Goal: Task Accomplishment & Management: Use online tool/utility

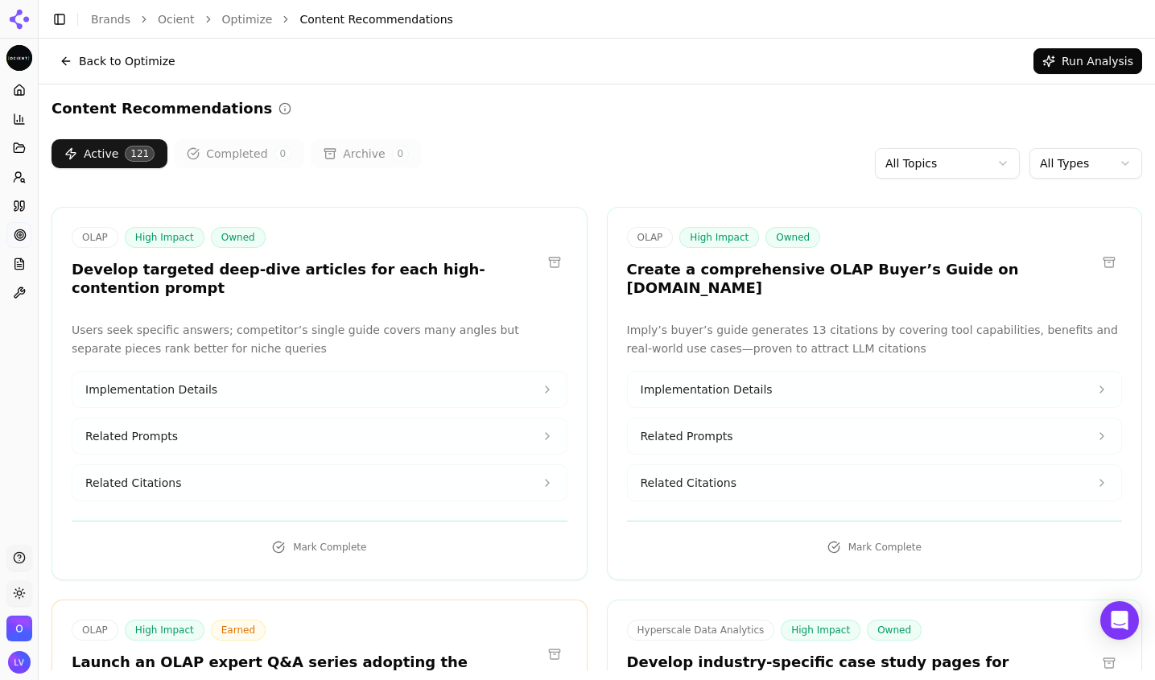
scroll to position [9524, 0]
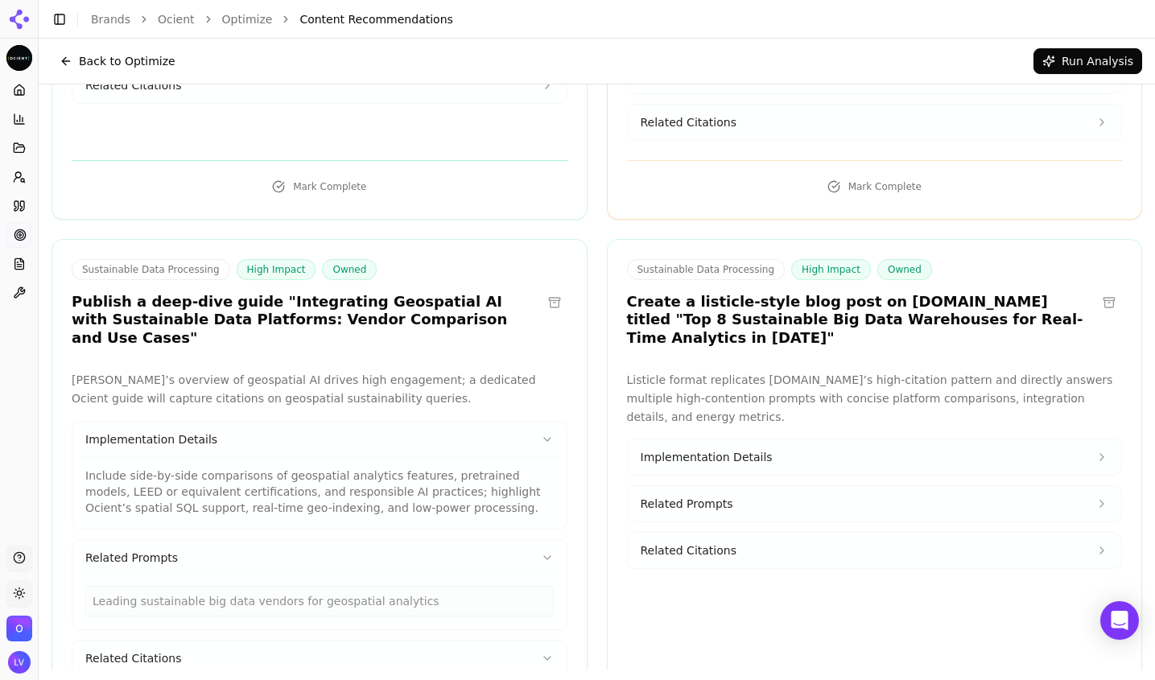
click at [86, 62] on button "Back to Optimize" at bounding box center [118, 61] width 132 height 26
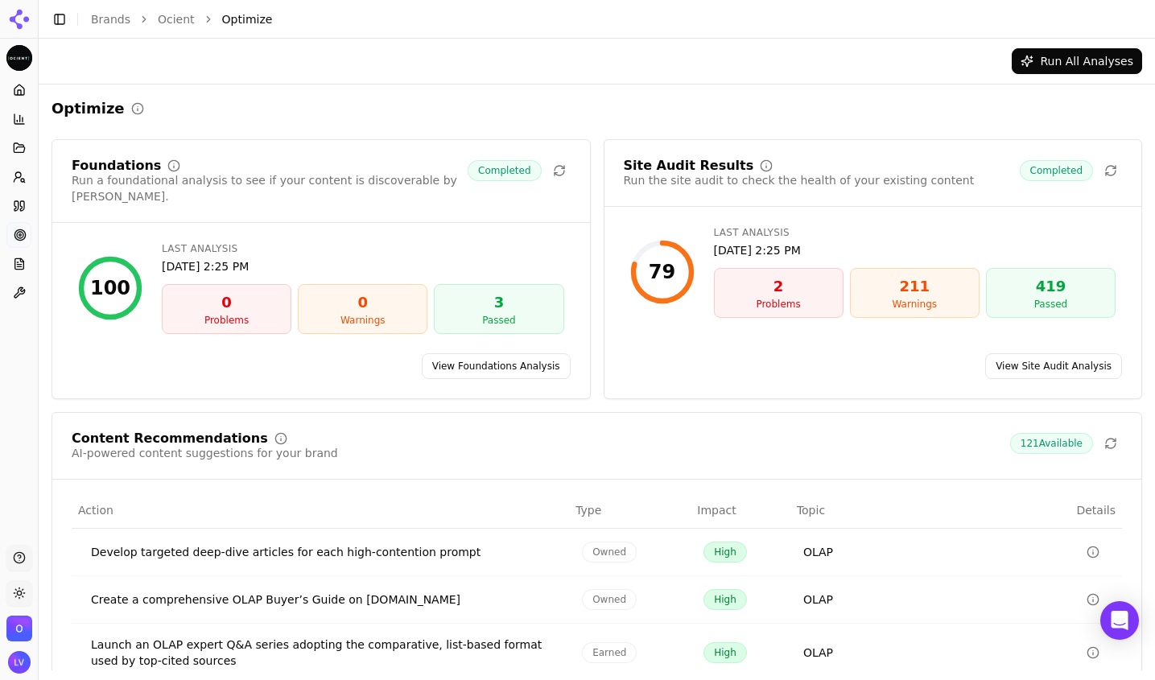
click at [773, 291] on div "2" at bounding box center [778, 286] width 115 height 23
click at [764, 287] on div "2" at bounding box center [778, 286] width 115 height 23
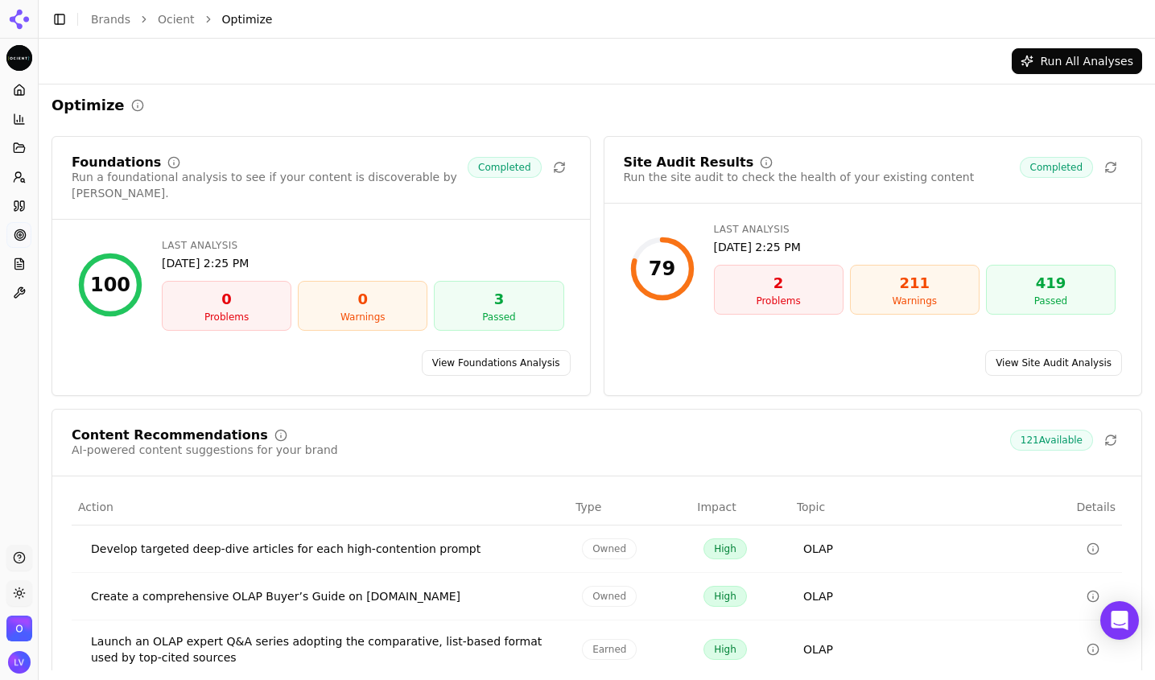
scroll to position [6, 0]
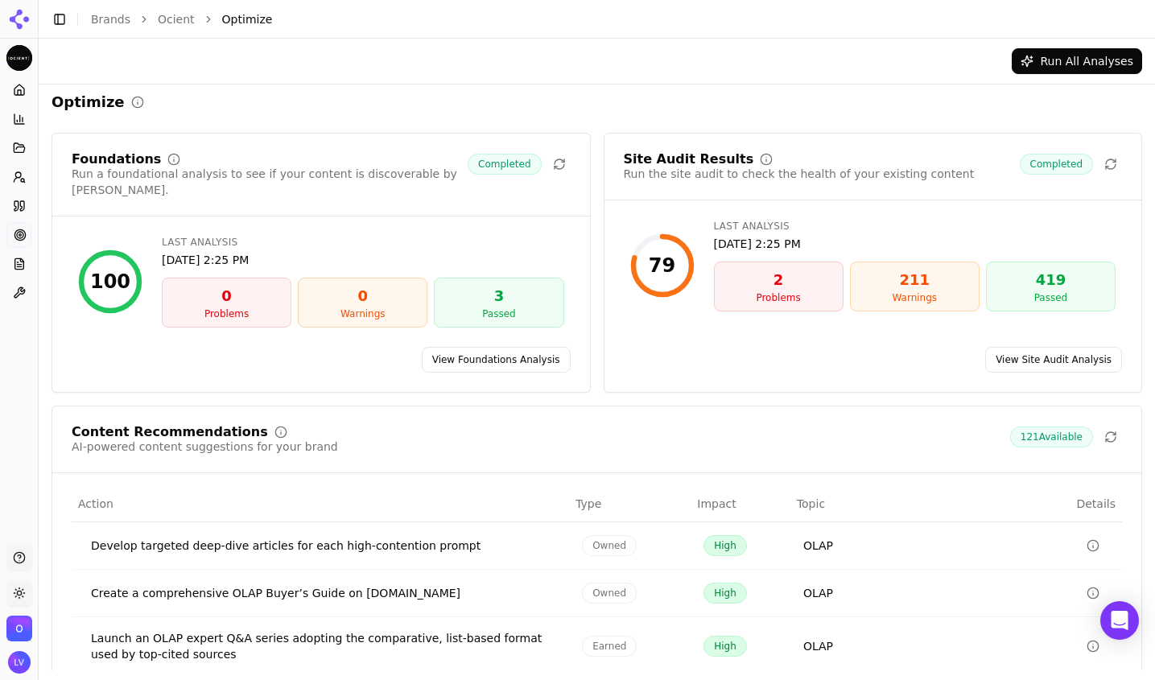
click at [1048, 347] on link "View Site Audit Analysis" at bounding box center [1053, 360] width 137 height 26
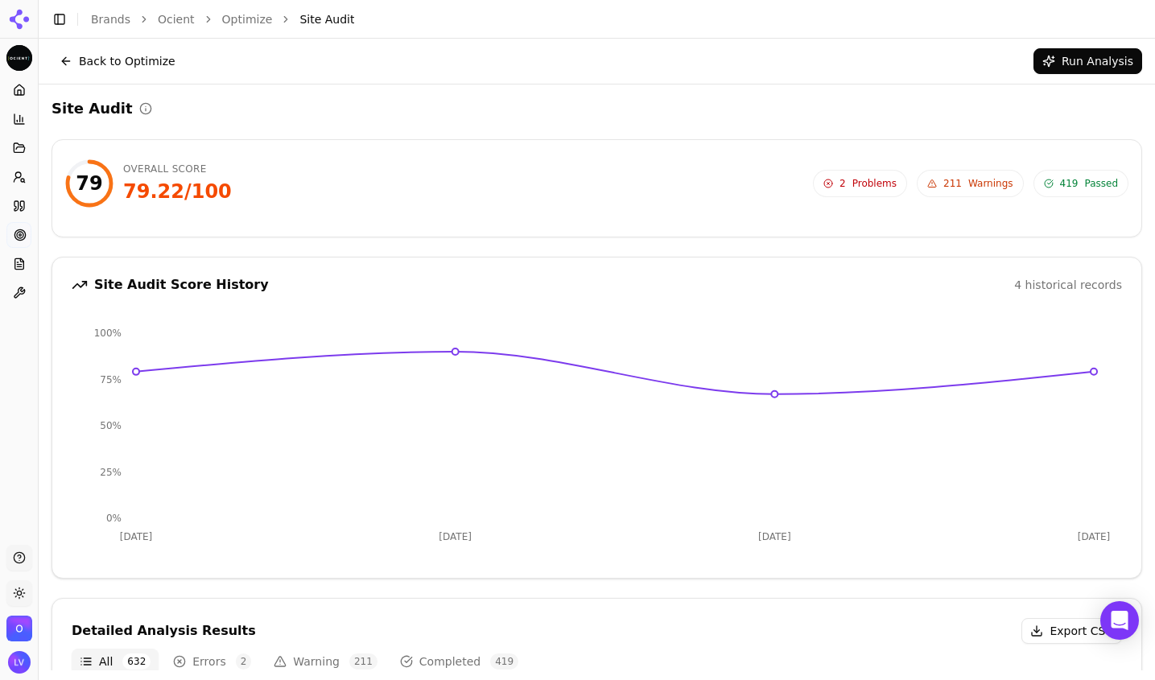
click at [853, 184] on span "Problems" at bounding box center [875, 183] width 44 height 13
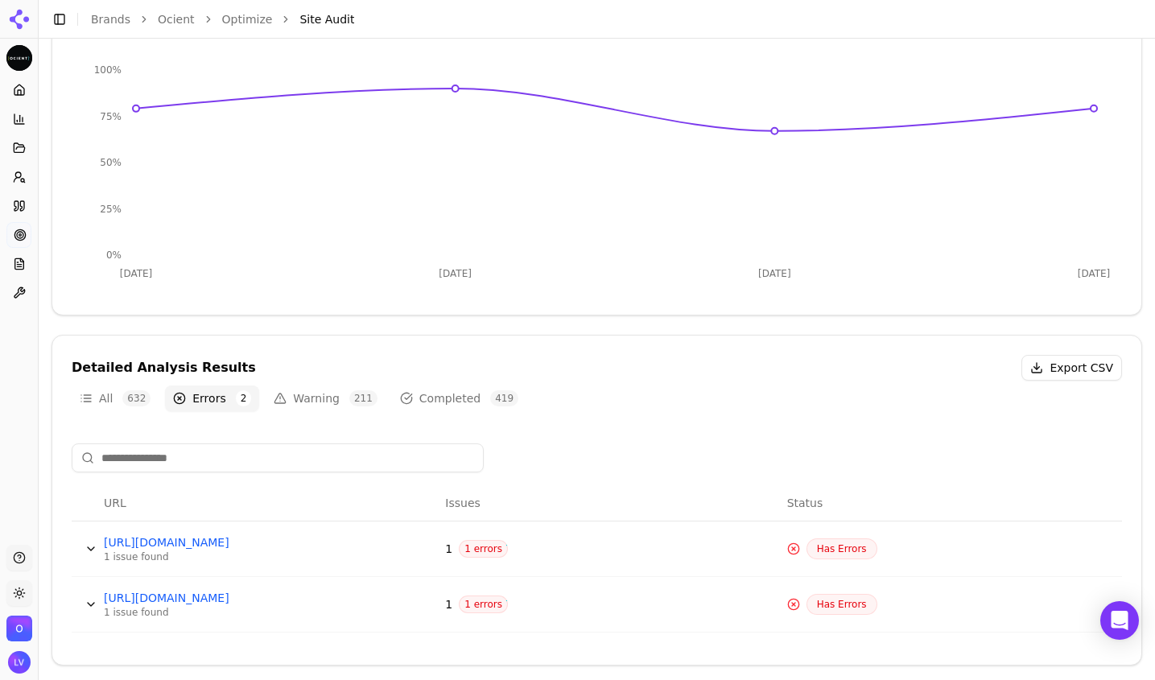
scroll to position [271, 0]
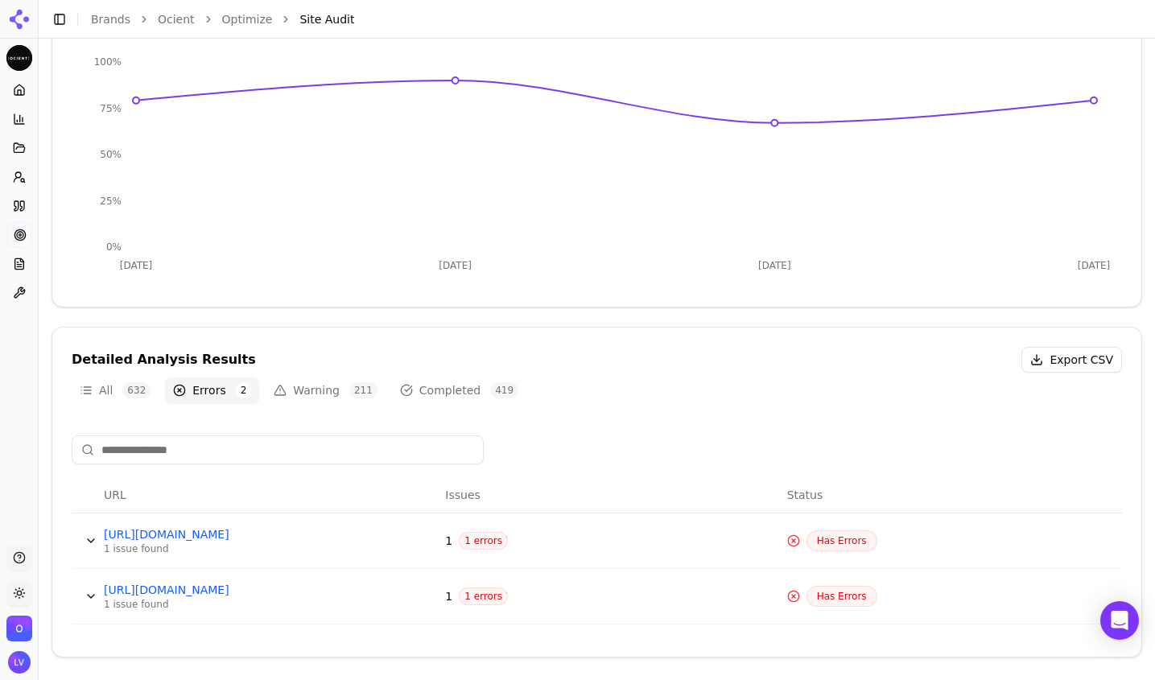
click at [470, 545] on span "1 errors" at bounding box center [483, 541] width 49 height 18
click at [89, 539] on button "Data table" at bounding box center [91, 541] width 26 height 26
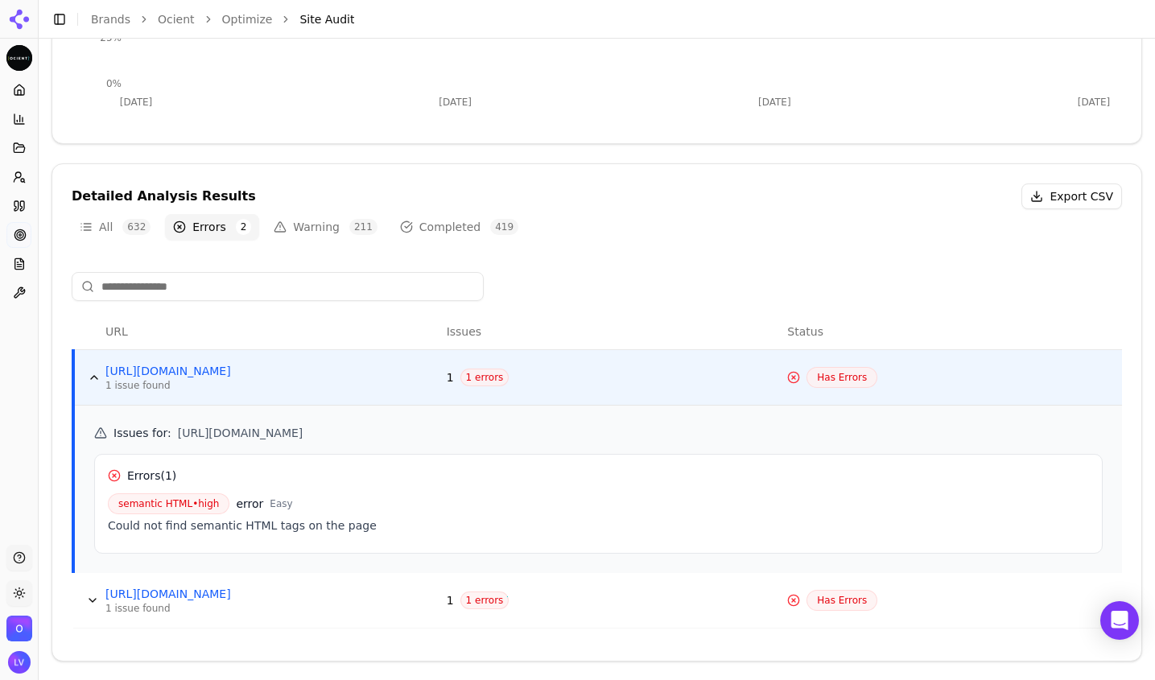
scroll to position [439, 0]
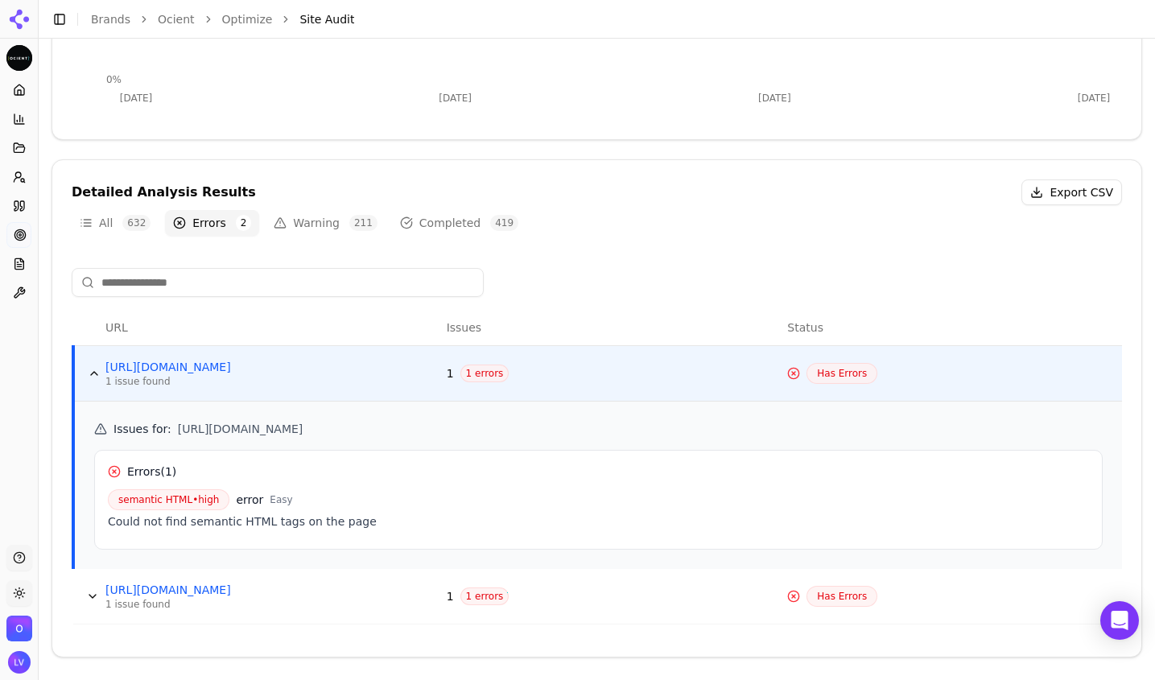
drag, startPoint x: 175, startPoint y: 429, endPoint x: 525, endPoint y: 436, distance: 350.3
click at [304, 436] on span "[URL][DOMAIN_NAME]" at bounding box center [241, 429] width 126 height 16
copy span "[URL][DOMAIN_NAME]"
click at [221, 368] on link "[URL][DOMAIN_NAME]" at bounding box center [226, 367] width 242 height 16
